Goal: Task Accomplishment & Management: Complete application form

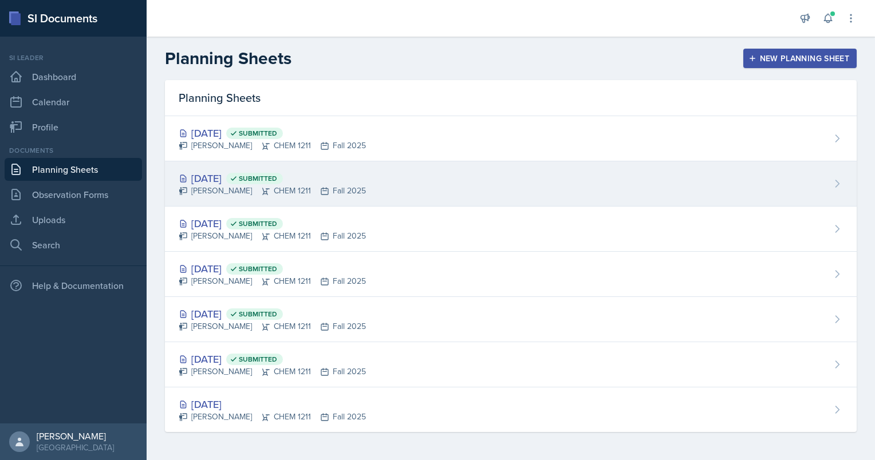
click at [231, 183] on div "[DATE] Submitted" at bounding box center [272, 178] width 187 height 15
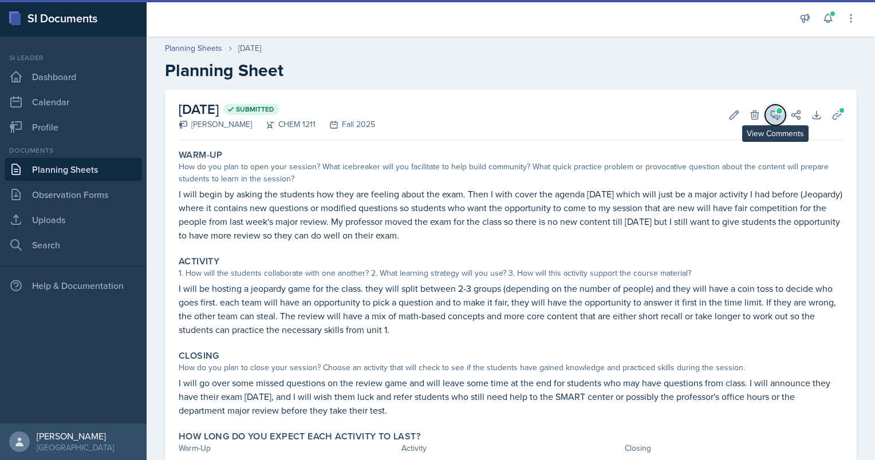
click at [770, 116] on icon at bounding box center [775, 114] width 11 height 11
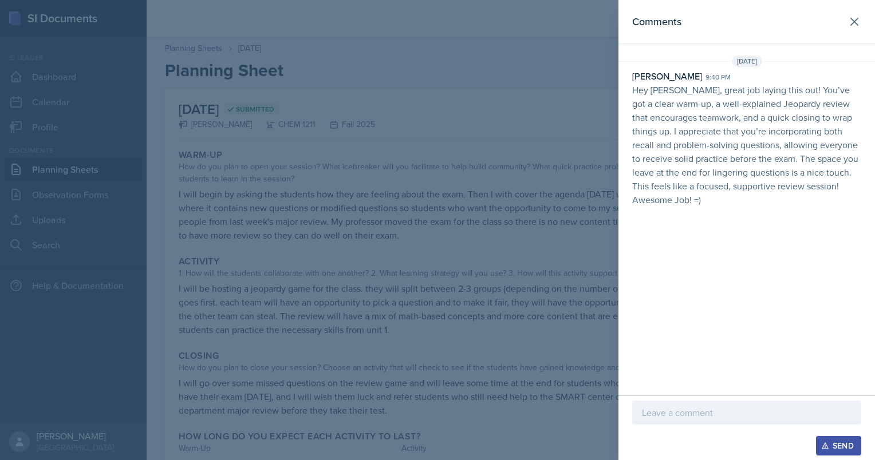
click at [666, 414] on p at bounding box center [747, 413] width 210 height 14
click at [836, 449] on div "Send" at bounding box center [839, 446] width 30 height 9
click at [436, 274] on div at bounding box center [437, 230] width 875 height 460
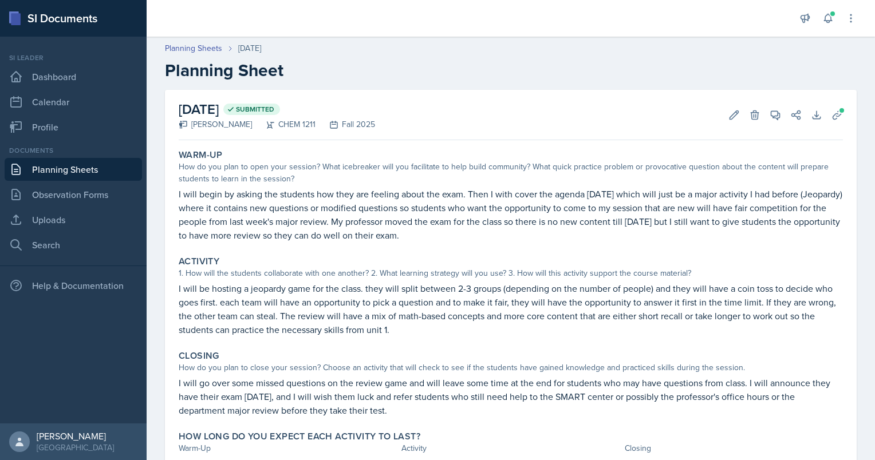
click at [35, 170] on link "Planning Sheets" at bounding box center [73, 169] width 137 height 23
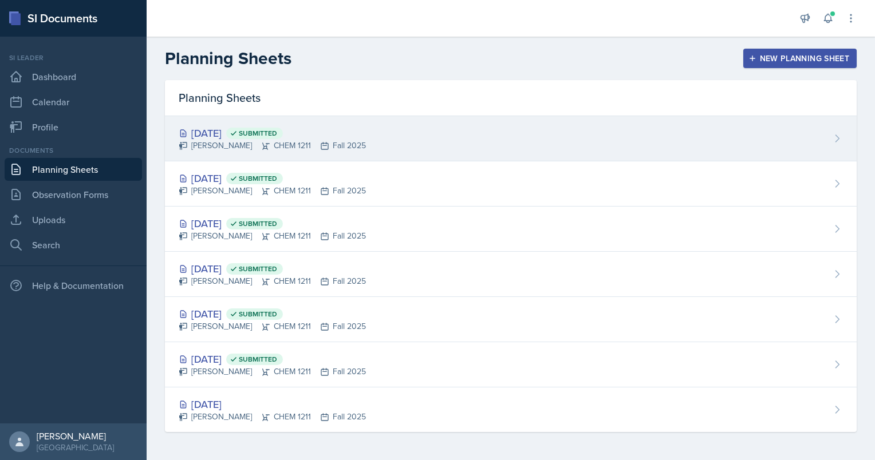
click at [241, 137] on div "[DATE] Submitted" at bounding box center [272, 132] width 187 height 15
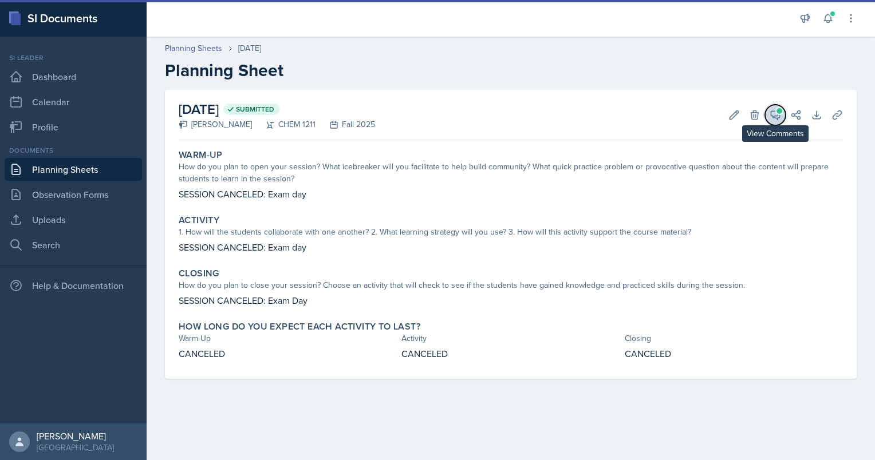
click at [778, 108] on span at bounding box center [780, 111] width 6 height 6
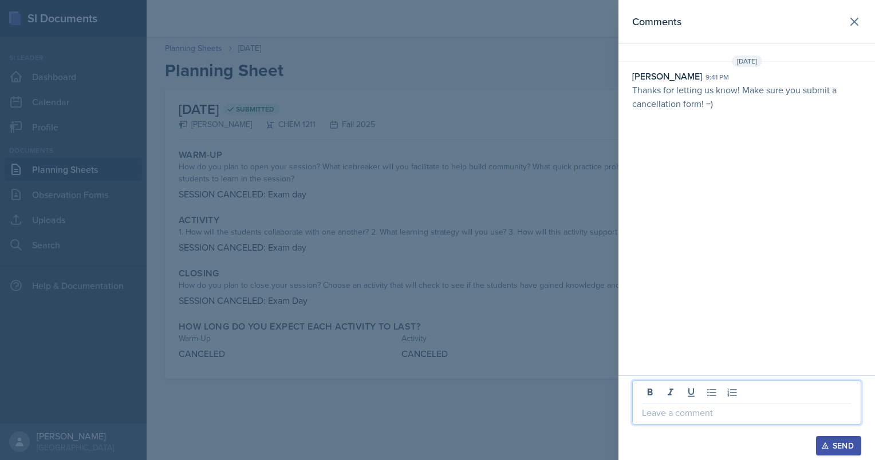
click at [678, 407] on p at bounding box center [747, 413] width 210 height 14
click at [830, 447] on div "Send" at bounding box center [839, 446] width 30 height 9
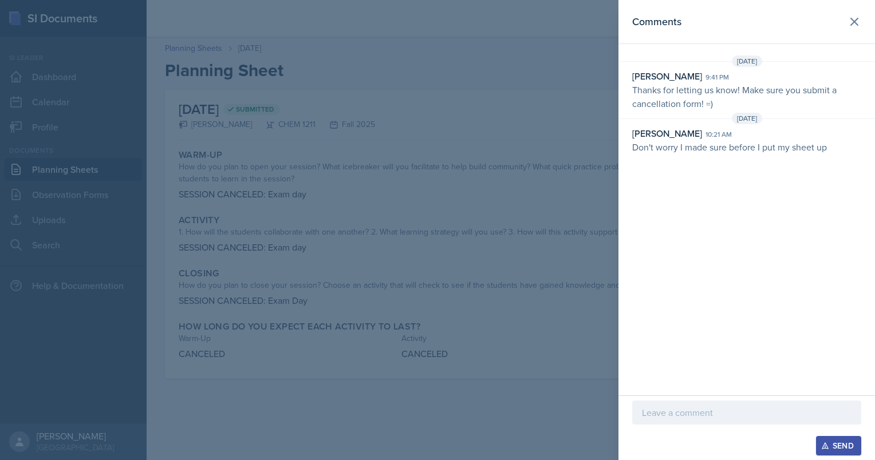
click at [490, 363] on div at bounding box center [437, 230] width 875 height 460
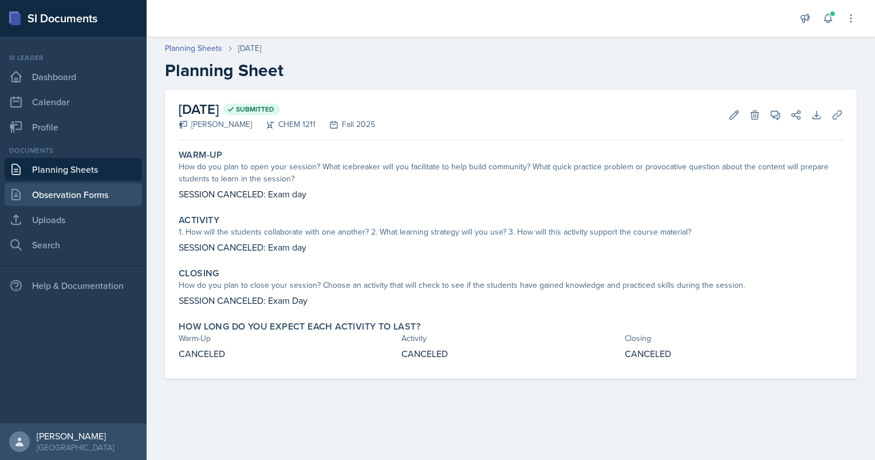
click at [56, 190] on link "Observation Forms" at bounding box center [73, 194] width 137 height 23
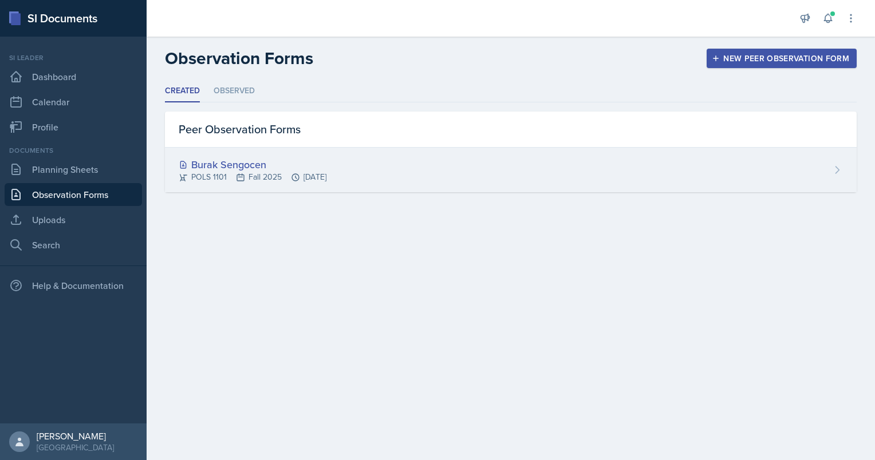
click at [225, 150] on div "Burak Sengocen POLS 1101 Fall 2025 [DATE]" at bounding box center [511, 170] width 692 height 45
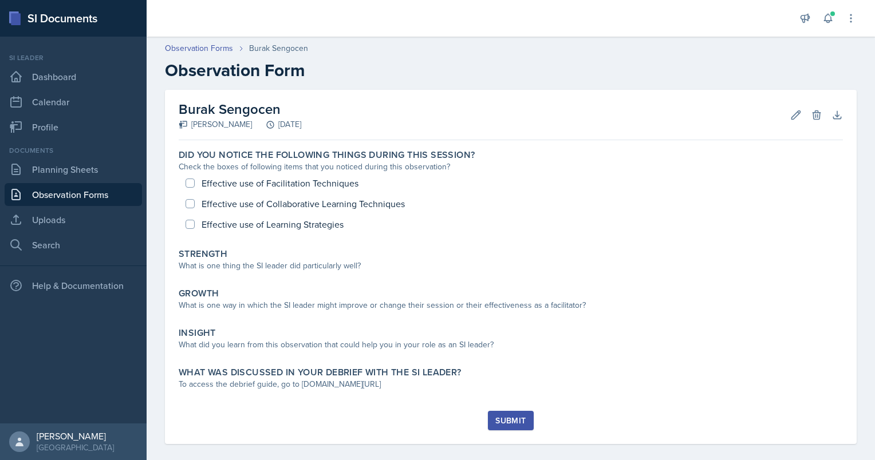
click at [46, 156] on div "Documents Planning Sheets Observation Forms Uploads Search" at bounding box center [73, 200] width 137 height 111
click at [41, 165] on link "Planning Sheets" at bounding box center [73, 169] width 137 height 23
